Goal: Use online tool/utility: Use online tool/utility

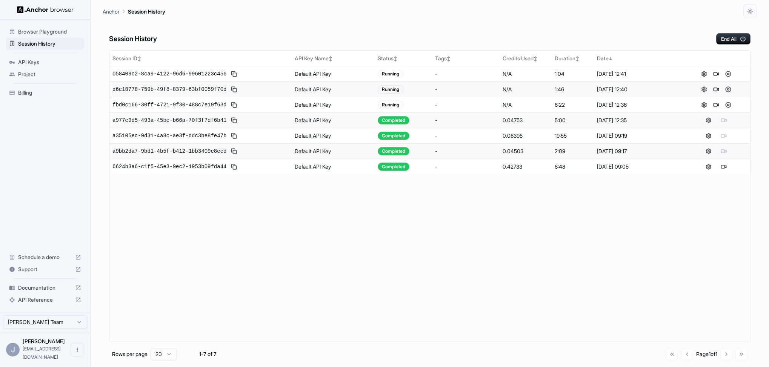
scroll to position [0, 4]
click at [32, 202] on div "Browser Playground Session History API Keys Project Billing Schedule a demo Sup…" at bounding box center [45, 166] width 90 height 292
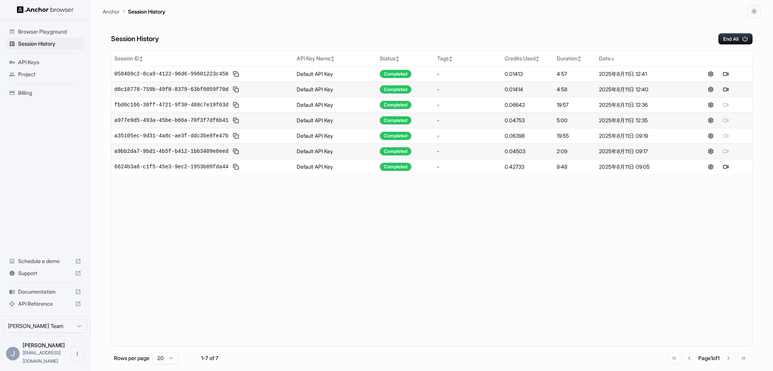
click at [56, 32] on span "Browser Playground" at bounding box center [49, 32] width 63 height 8
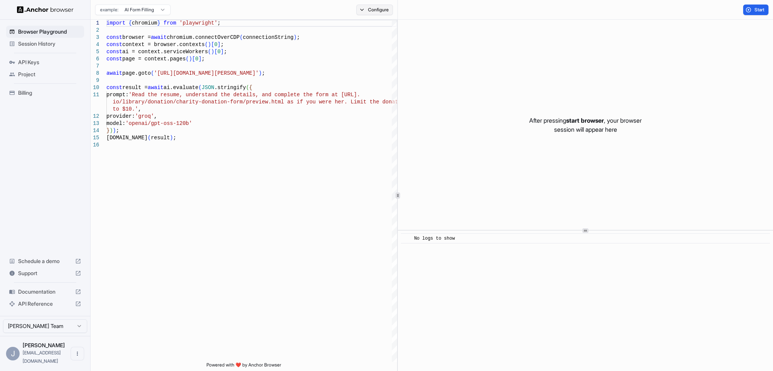
click at [364, 11] on button "Configure" at bounding box center [374, 10] width 37 height 11
click at [447, 73] on button "Select Profile..." at bounding box center [456, 76] width 75 height 11
click at [390, 77] on div "Browser Profile" at bounding box center [383, 76] width 43 height 8
click at [40, 141] on div "Browser Playground Session History API Keys Project Billing Schedule a demo Sup…" at bounding box center [45, 168] width 90 height 296
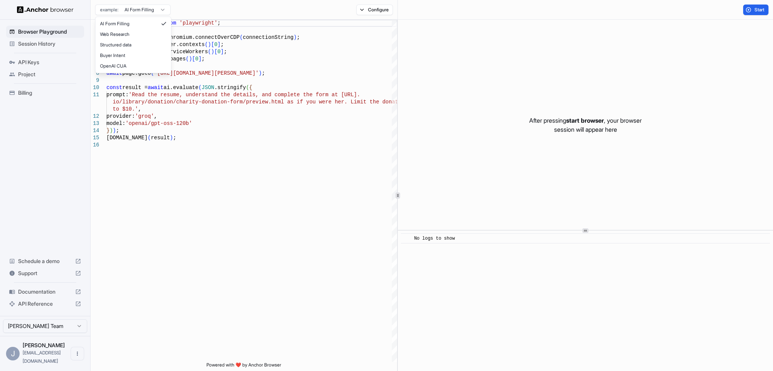
click at [754, 13] on button "Start" at bounding box center [755, 10] width 25 height 11
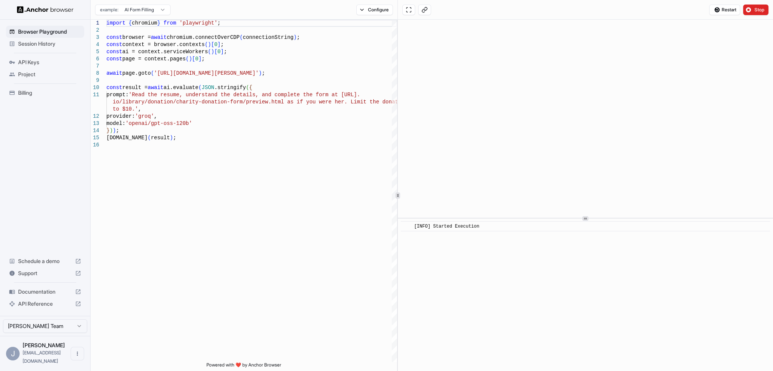
click at [583, 218] on div at bounding box center [585, 218] width 6 height 5
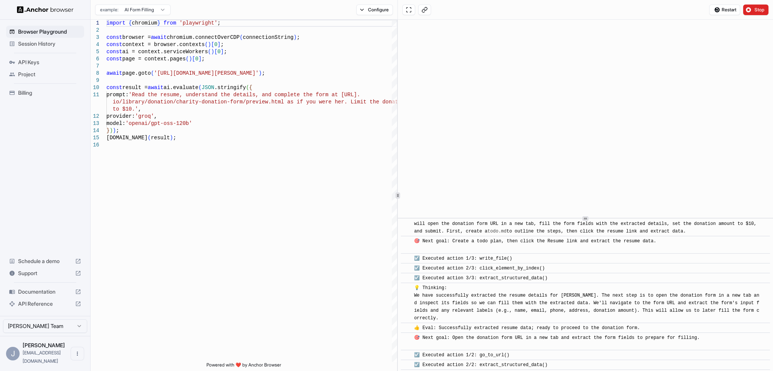
scroll to position [136, 0]
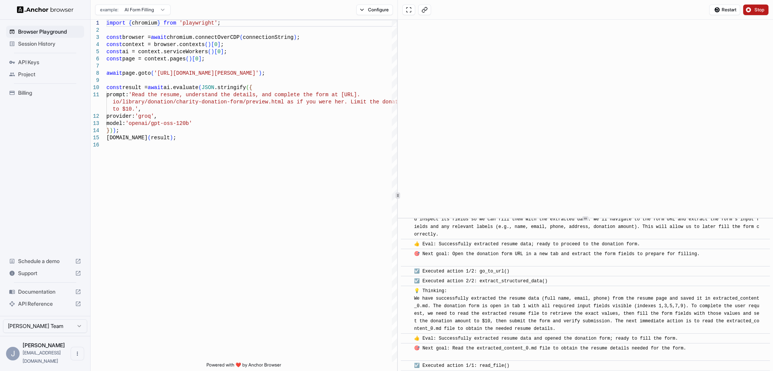
click at [757, 11] on span "Stop" at bounding box center [759, 10] width 11 height 6
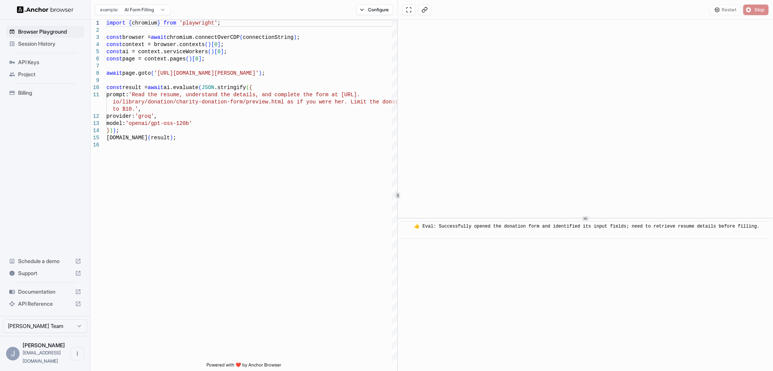
scroll to position [0, 0]
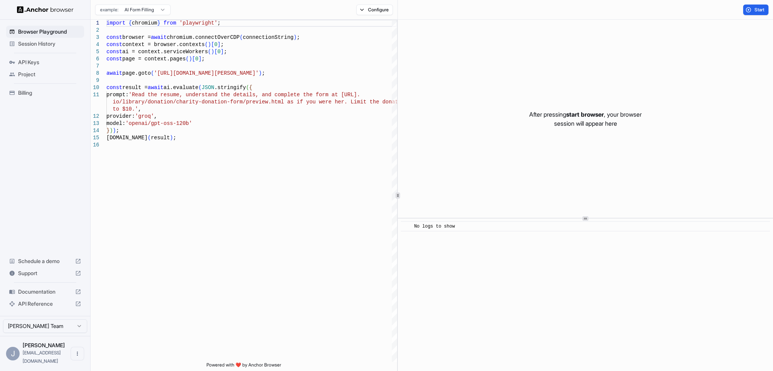
click at [42, 265] on span "Schedule a demo" at bounding box center [45, 261] width 54 height 8
click at [49, 296] on span "Documentation" at bounding box center [45, 292] width 54 height 8
click at [23, 62] on span "API Keys" at bounding box center [49, 62] width 63 height 8
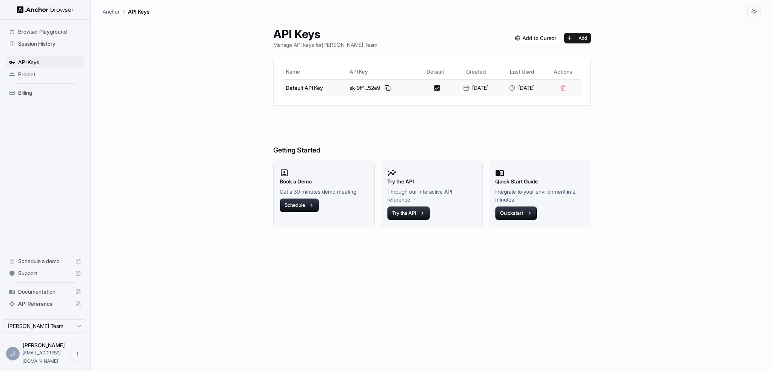
click at [383, 86] on button at bounding box center [387, 87] width 9 height 9
click at [385, 87] on button at bounding box center [387, 87] width 9 height 9
